Goal: Navigation & Orientation: Find specific page/section

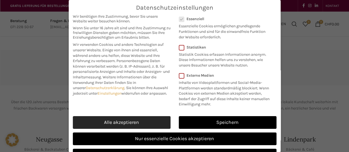
click at [136, 125] on link "Alle akzeptieren" at bounding box center [122, 122] width 98 height 13
checkbox input "true"
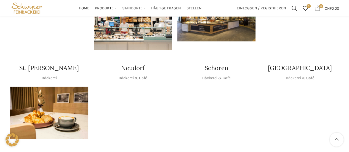
scroll to position [165, 0]
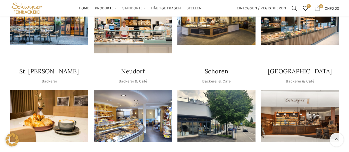
click at [128, 67] on h4 "Neudorf" at bounding box center [132, 71] width 23 height 9
click at [136, 78] on p "Bäckerei & Café" at bounding box center [133, 81] width 28 height 6
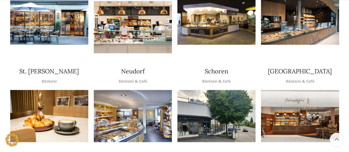
click at [132, 108] on img "1 / 1" at bounding box center [133, 116] width 78 height 52
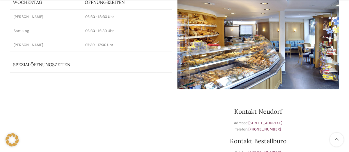
scroll to position [110, 0]
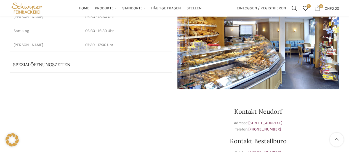
scroll to position [28, 0]
